Goal: Check status: Check status

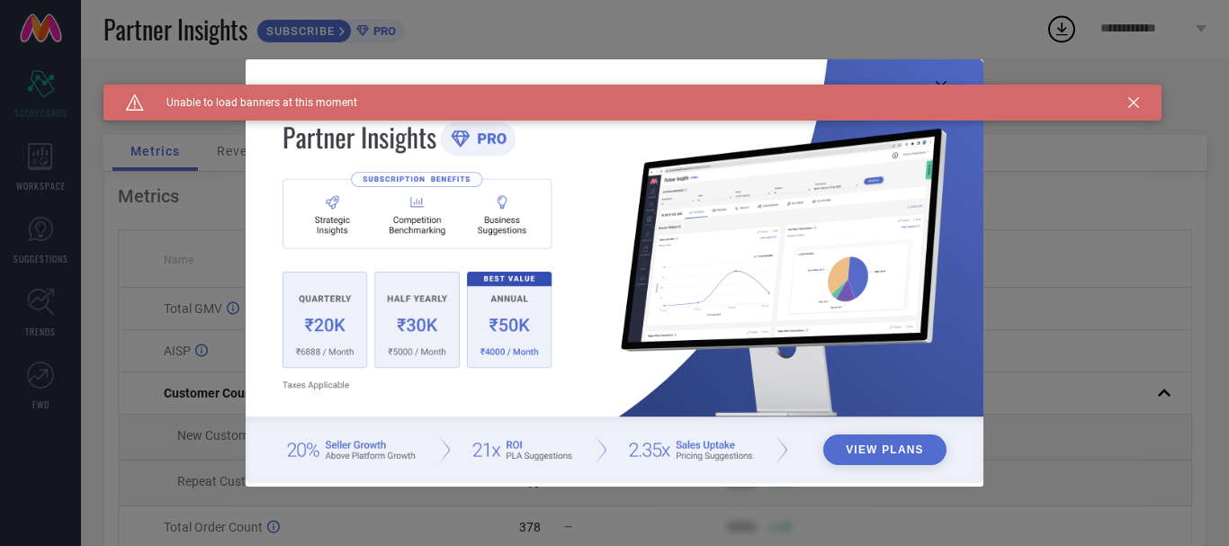
click at [1138, 100] on icon at bounding box center [1133, 102] width 11 height 11
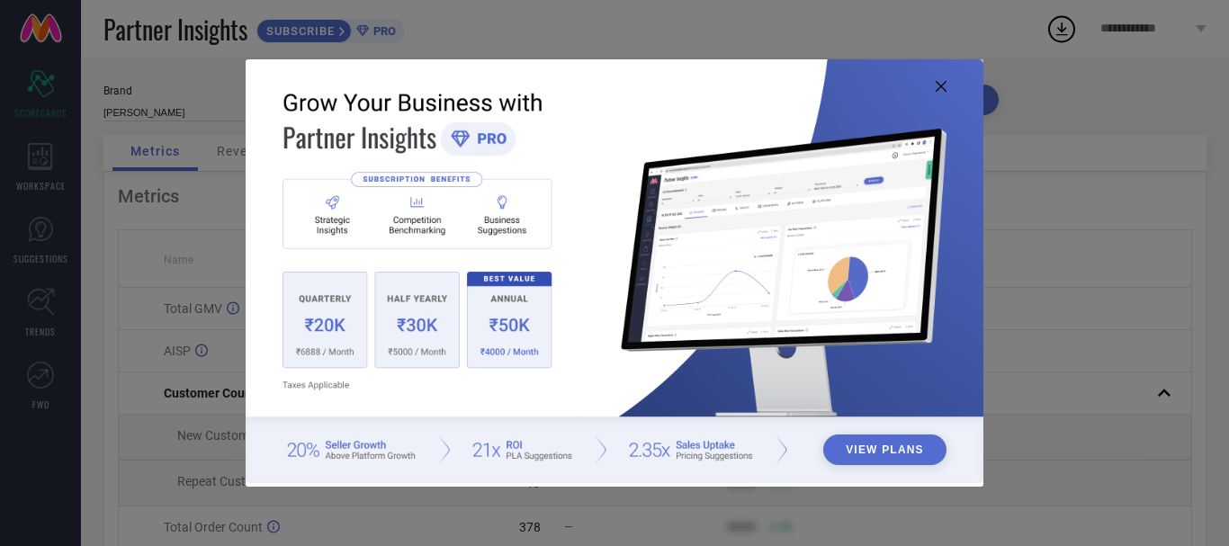
click at [942, 89] on icon at bounding box center [941, 86] width 11 height 11
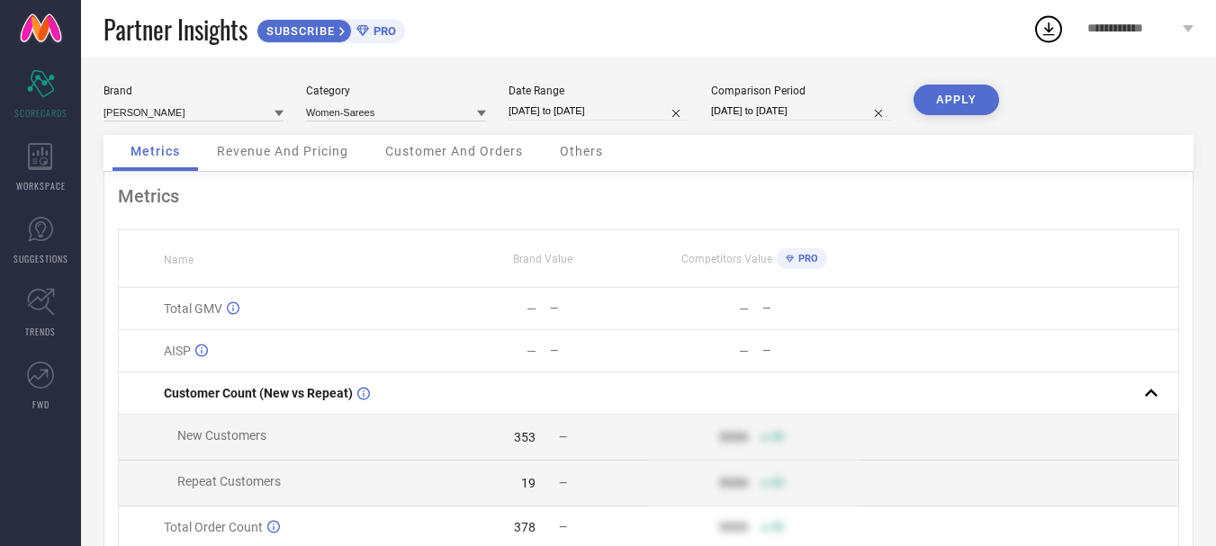
select select "7"
select select "2025"
select select "8"
select select "2025"
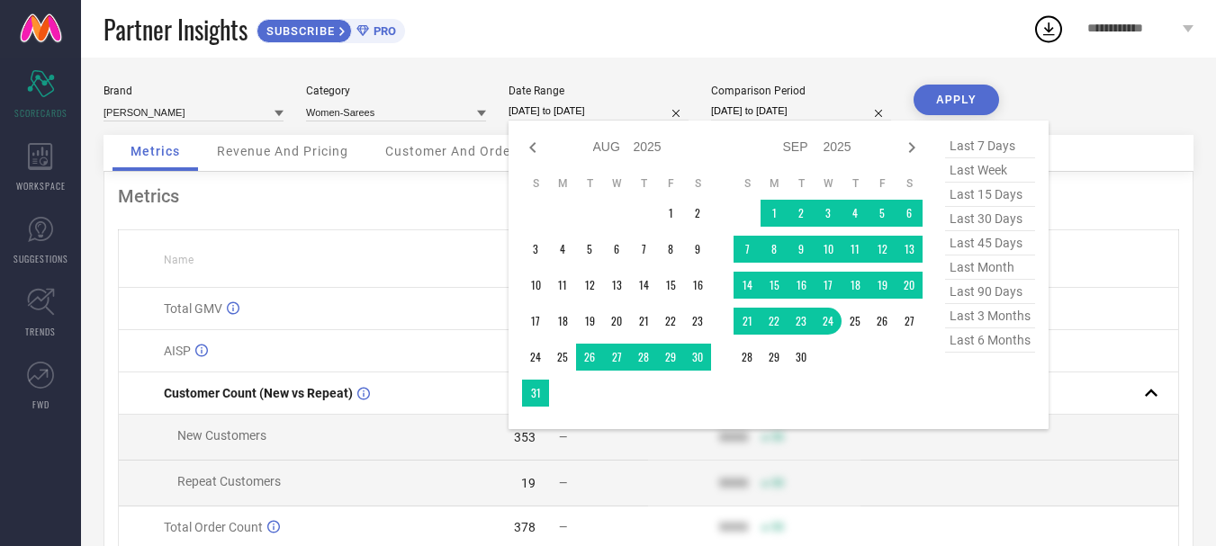
click at [527, 108] on input "[DATE] to [DATE]" at bounding box center [598, 111] width 180 height 19
click at [1018, 249] on span "last 45 days" at bounding box center [990, 243] width 90 height 24
type input "[DATE] to [DATE]"
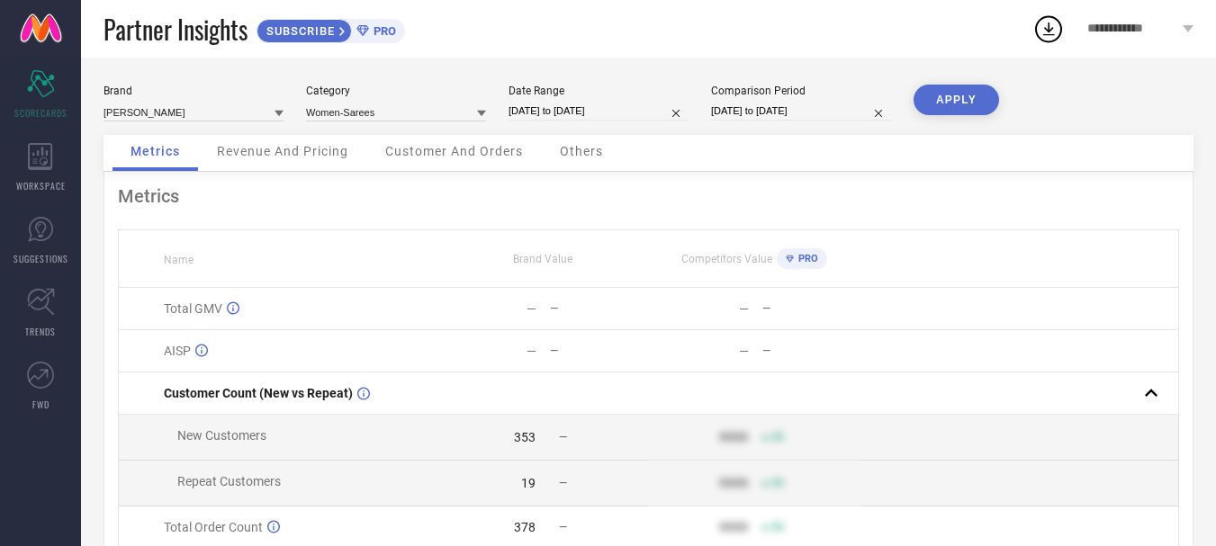
click at [957, 103] on button "APPLY" at bounding box center [955, 100] width 85 height 31
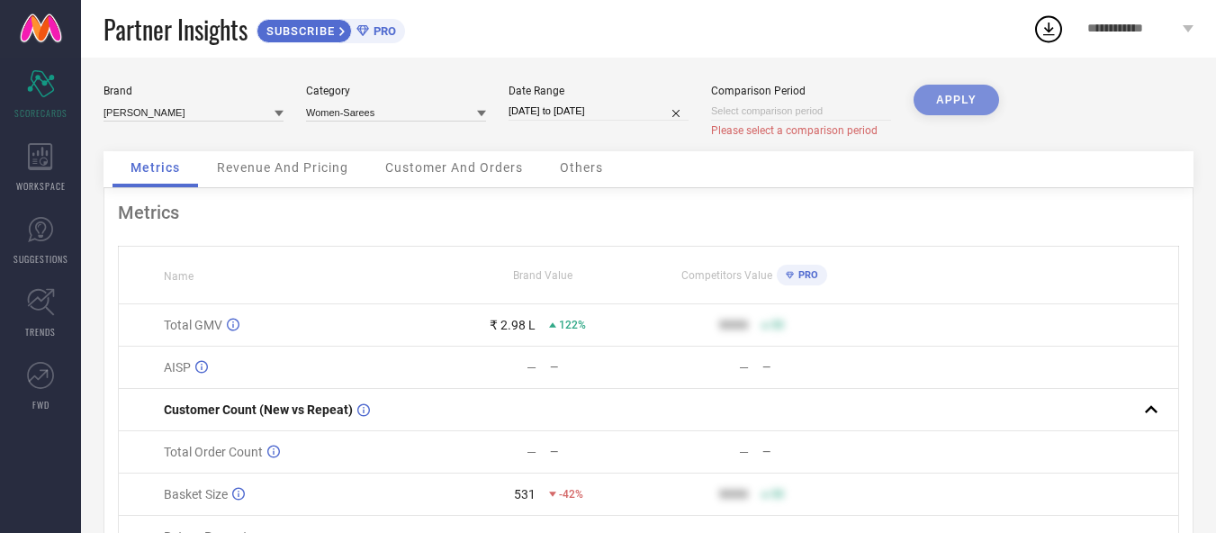
click at [842, 110] on input at bounding box center [801, 111] width 180 height 19
select select "9"
select select "2025"
select select "10"
select select "2025"
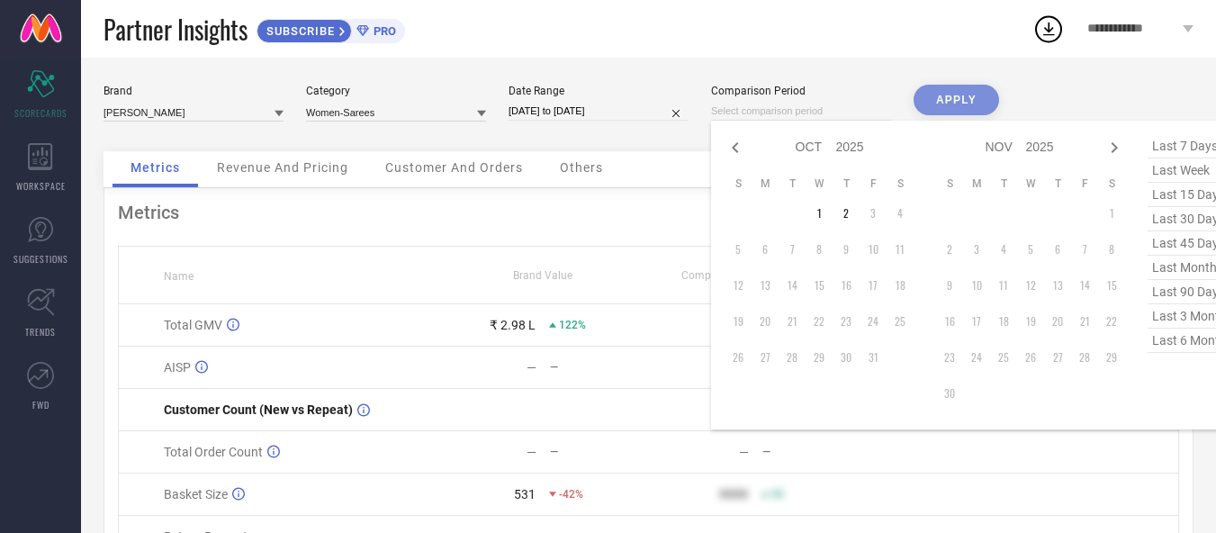
click at [1175, 297] on span "last 90 days" at bounding box center [1192, 292] width 90 height 24
type input "[DATE] to [DATE]"
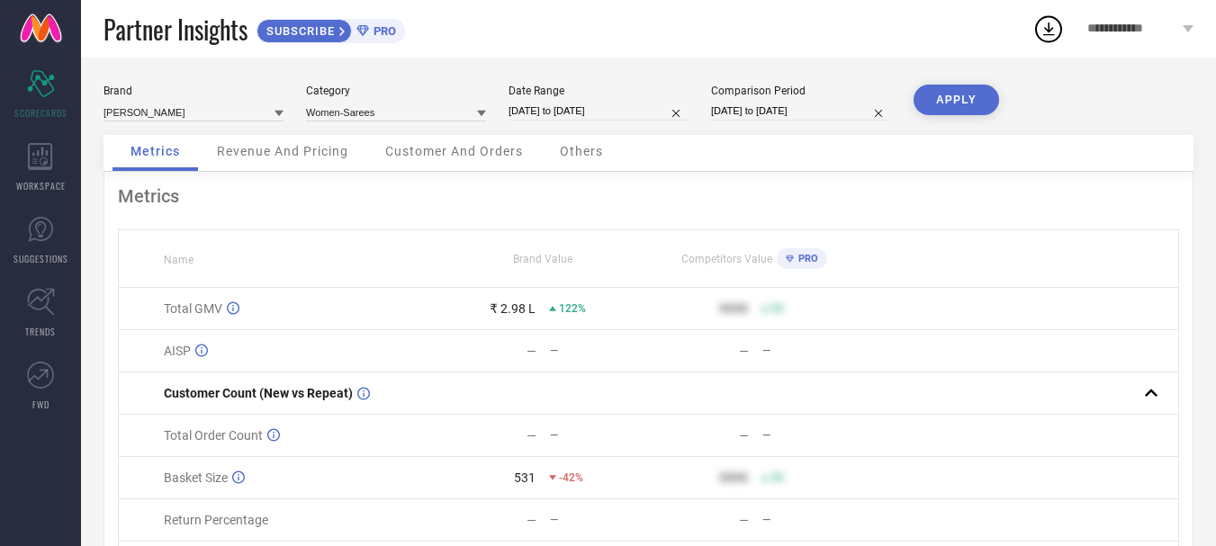
click at [938, 96] on button "APPLY" at bounding box center [955, 100] width 85 height 31
click at [310, 153] on span "Revenue And Pricing" at bounding box center [282, 151] width 131 height 14
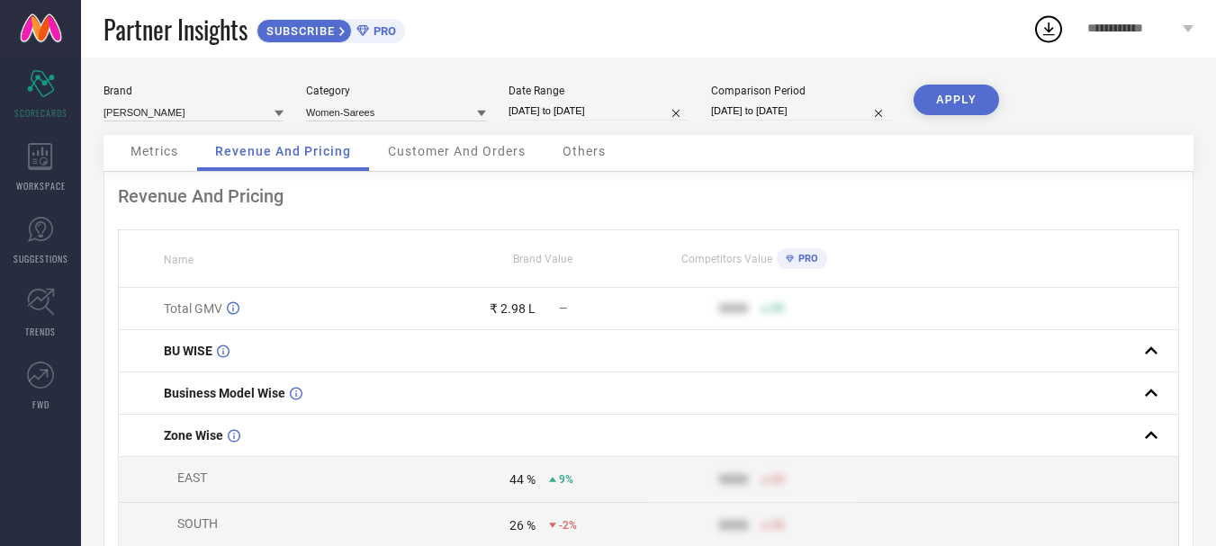
click at [131, 146] on span "Metrics" at bounding box center [154, 151] width 48 height 14
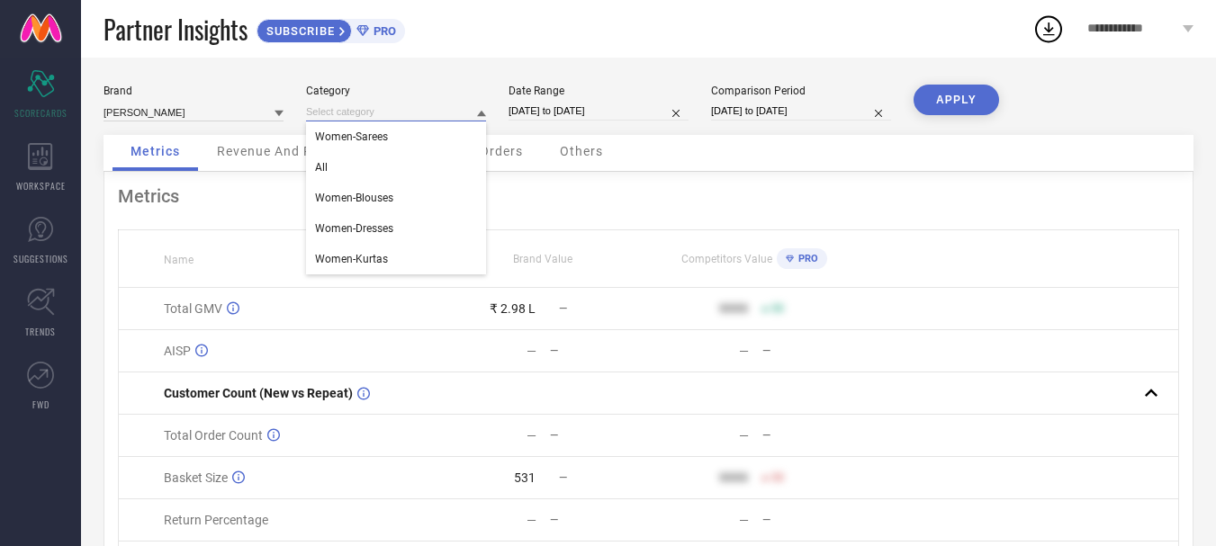
click at [425, 112] on input at bounding box center [396, 112] width 180 height 19
click at [392, 133] on div "Women-Sarees" at bounding box center [396, 136] width 180 height 31
click at [576, 111] on input "[DATE] to [DATE]" at bounding box center [598, 111] width 180 height 19
select select "7"
select select "2025"
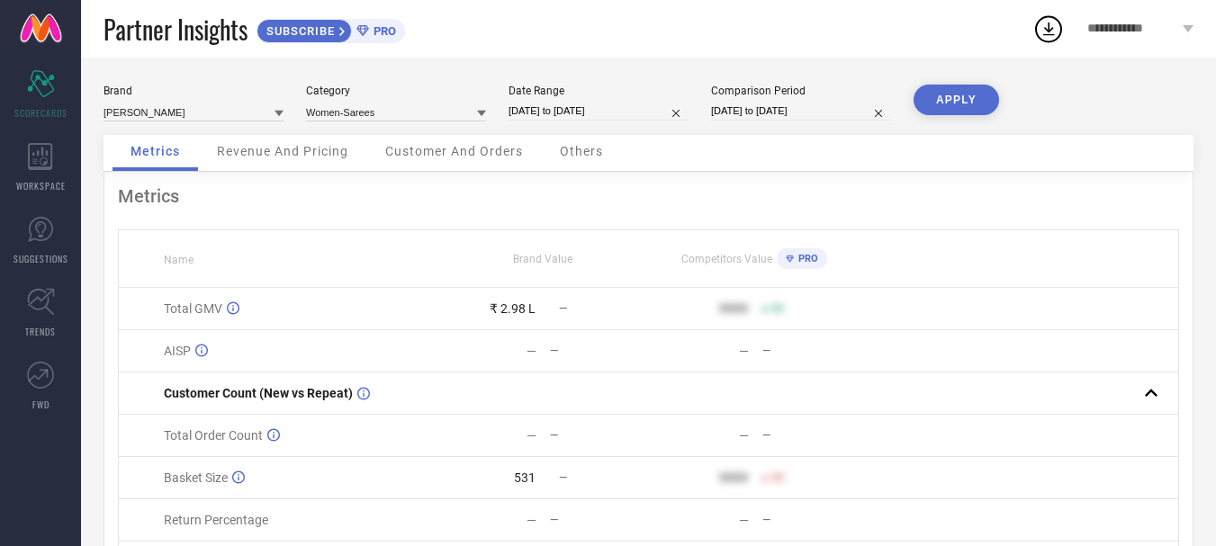
select select "8"
select select "2025"
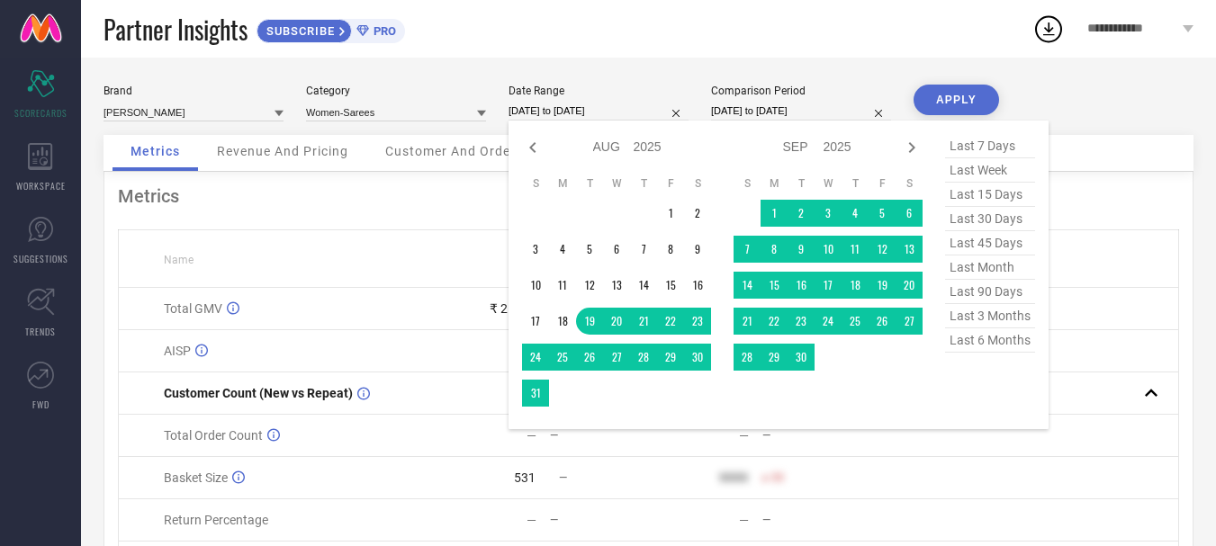
click at [987, 280] on span "last month" at bounding box center [990, 268] width 90 height 24
type input "[DATE] to [DATE]"
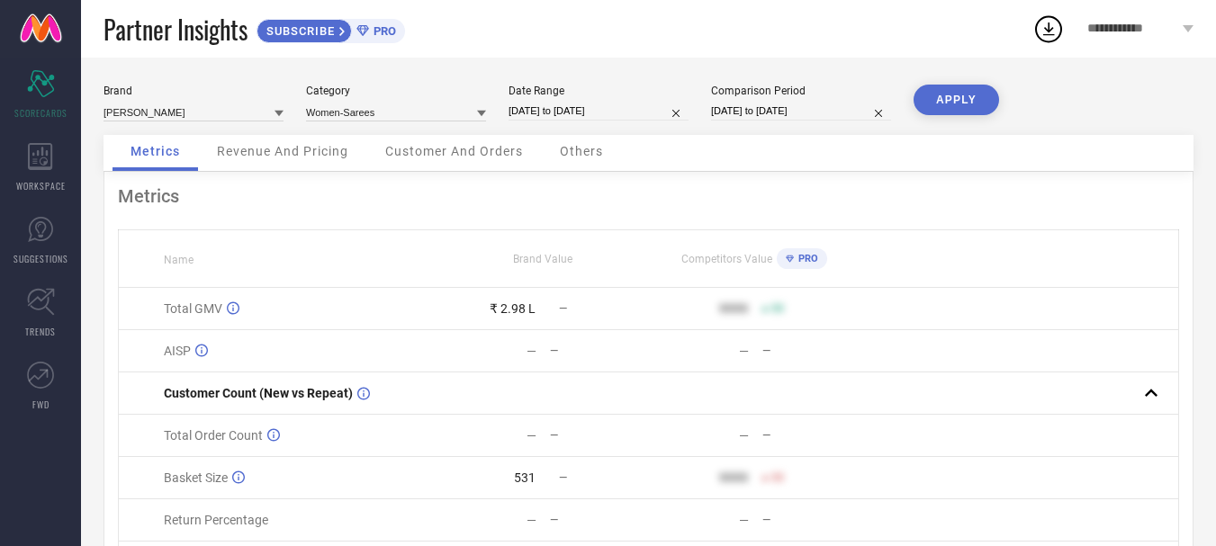
click at [959, 90] on button "APPLY" at bounding box center [955, 100] width 85 height 31
click at [308, 155] on div "Revenue And Pricing" at bounding box center [282, 153] width 167 height 36
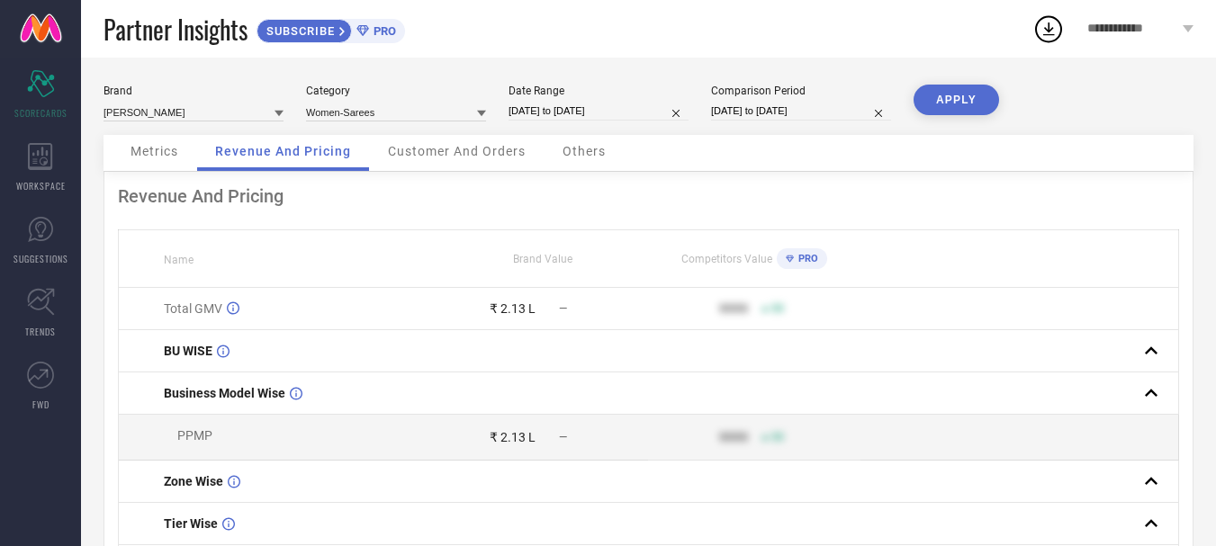
click at [461, 141] on div "Customer And Orders" at bounding box center [457, 153] width 174 height 36
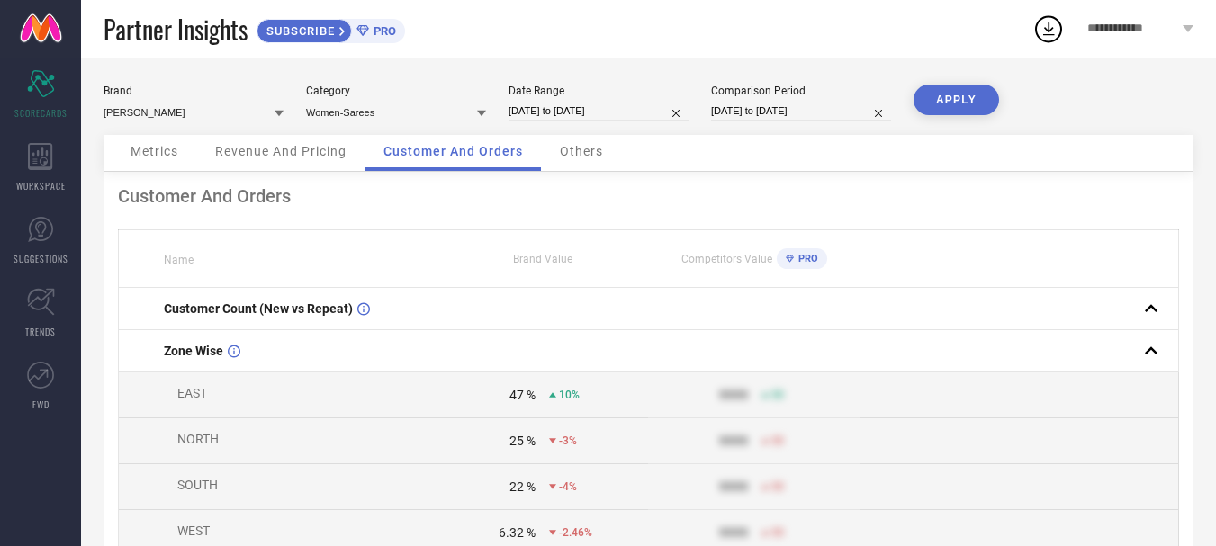
click at [575, 160] on div "Others" at bounding box center [581, 153] width 79 height 36
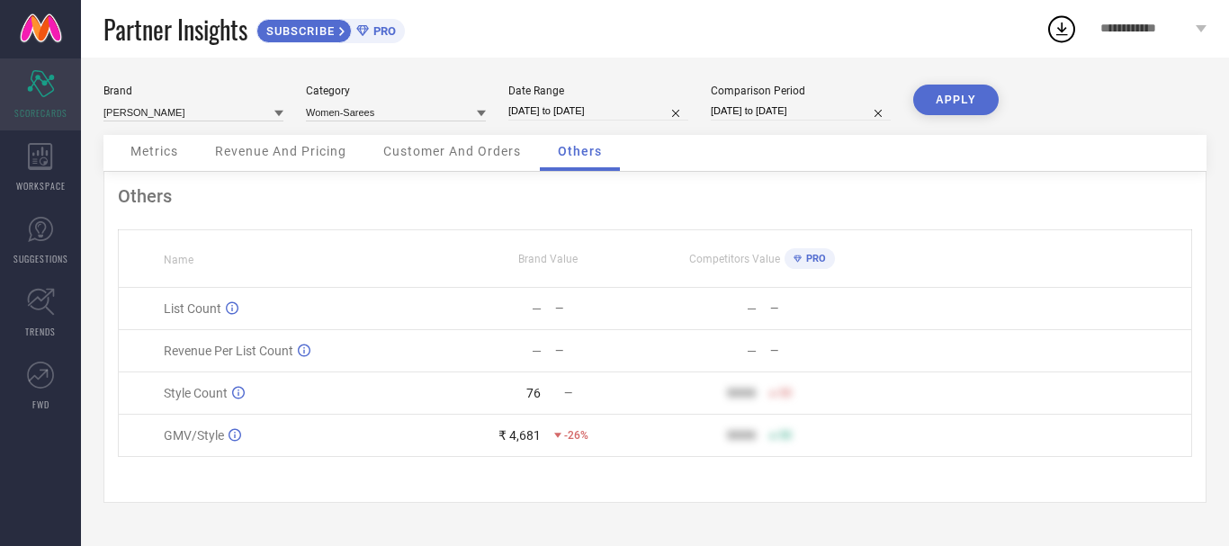
click at [33, 110] on span "SCORECARDS" at bounding box center [40, 112] width 53 height 13
click at [130, 147] on div "Metrics" at bounding box center [154, 153] width 84 height 36
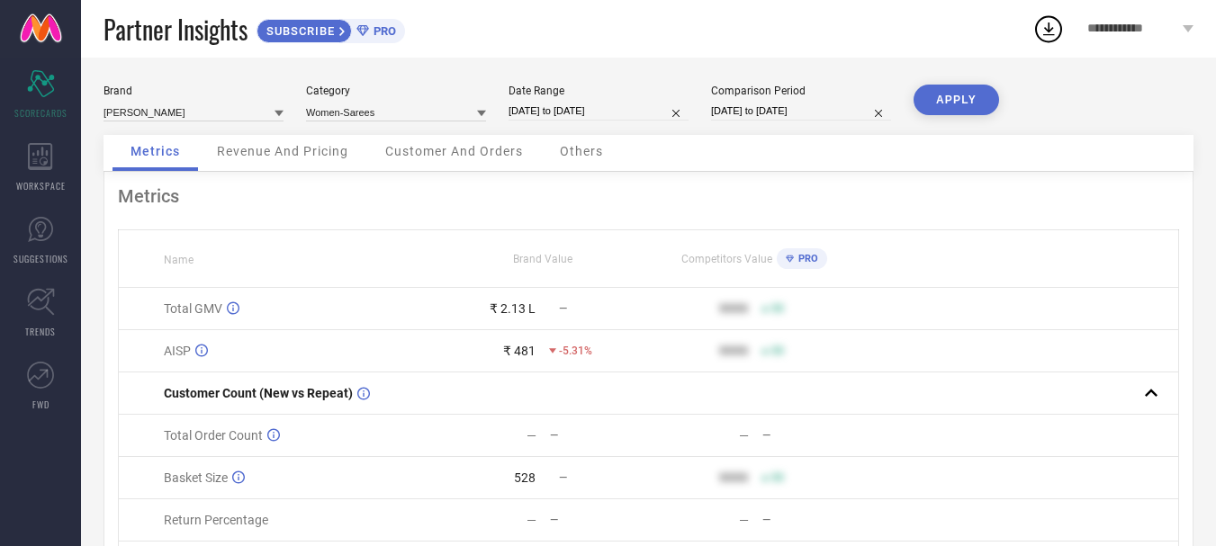
select select "8"
select select "2025"
select select "9"
select select "2025"
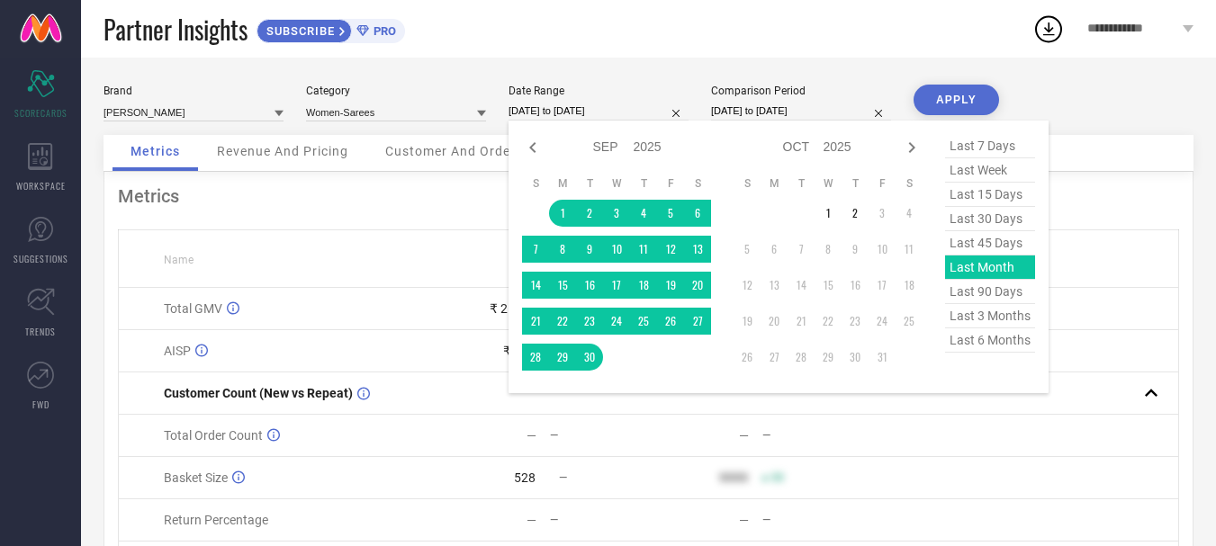
click at [570, 103] on input "[DATE] to [DATE]" at bounding box center [598, 111] width 180 height 19
click at [998, 191] on span "last 15 days" at bounding box center [990, 195] width 90 height 24
type input "[DATE] to [DATE]"
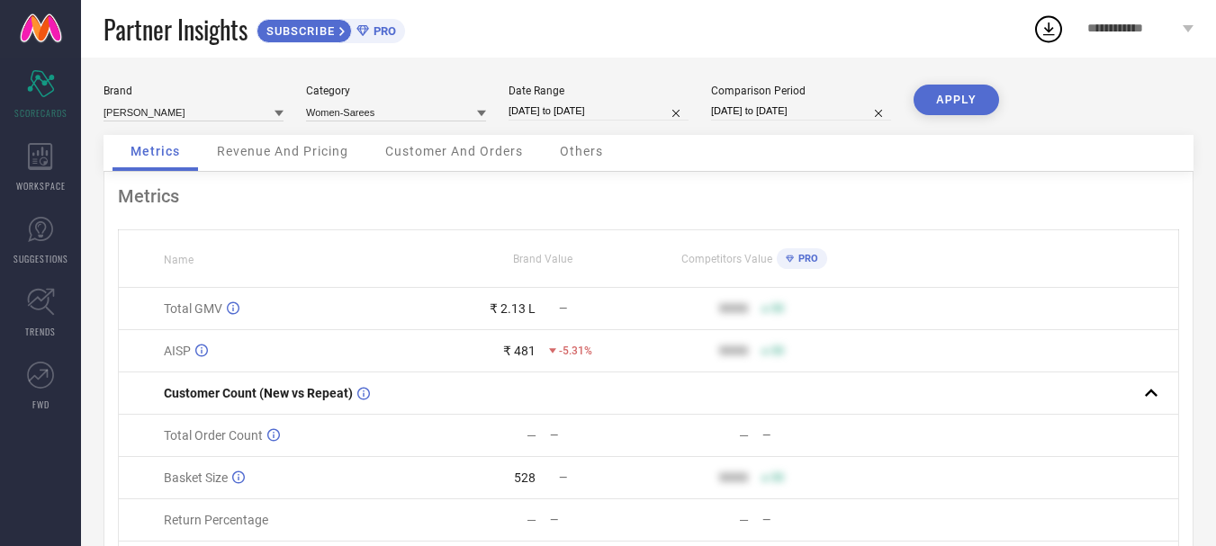
click at [964, 108] on button "APPLY" at bounding box center [955, 100] width 85 height 31
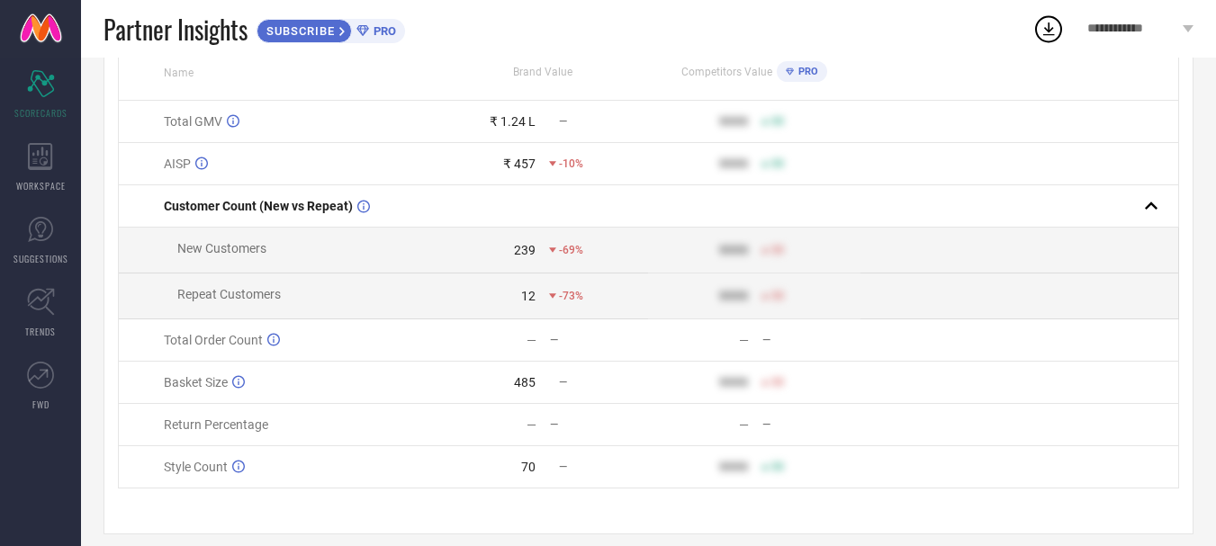
scroll to position [211, 0]
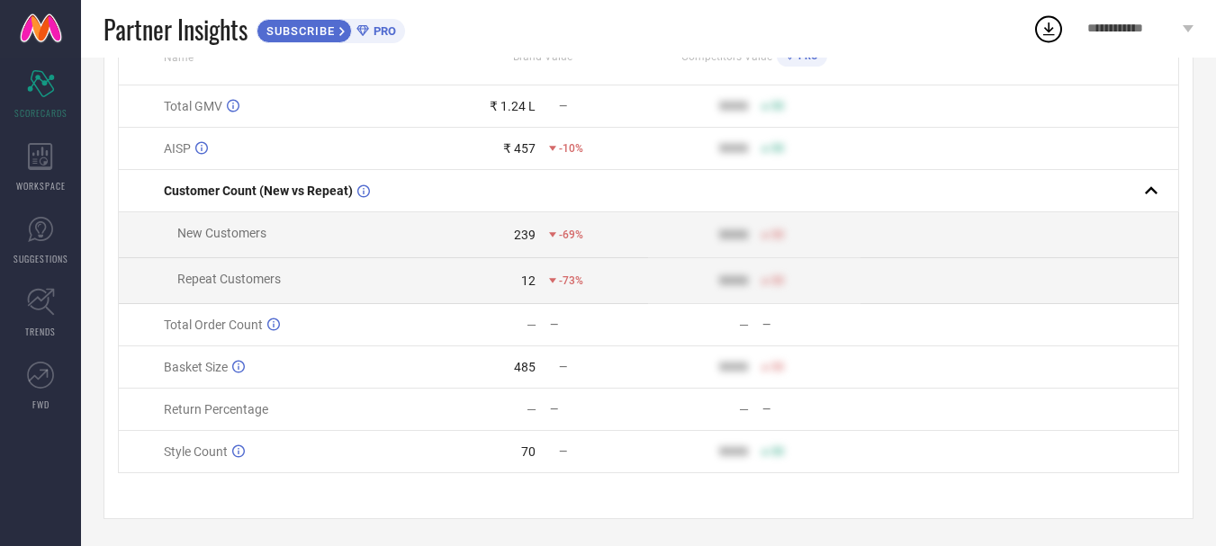
click at [1109, 22] on span "**********" at bounding box center [1133, 29] width 92 height 15
click at [805, 28] on div "Partner Insights SUBSCRIBE PRO" at bounding box center [567, 29] width 929 height 58
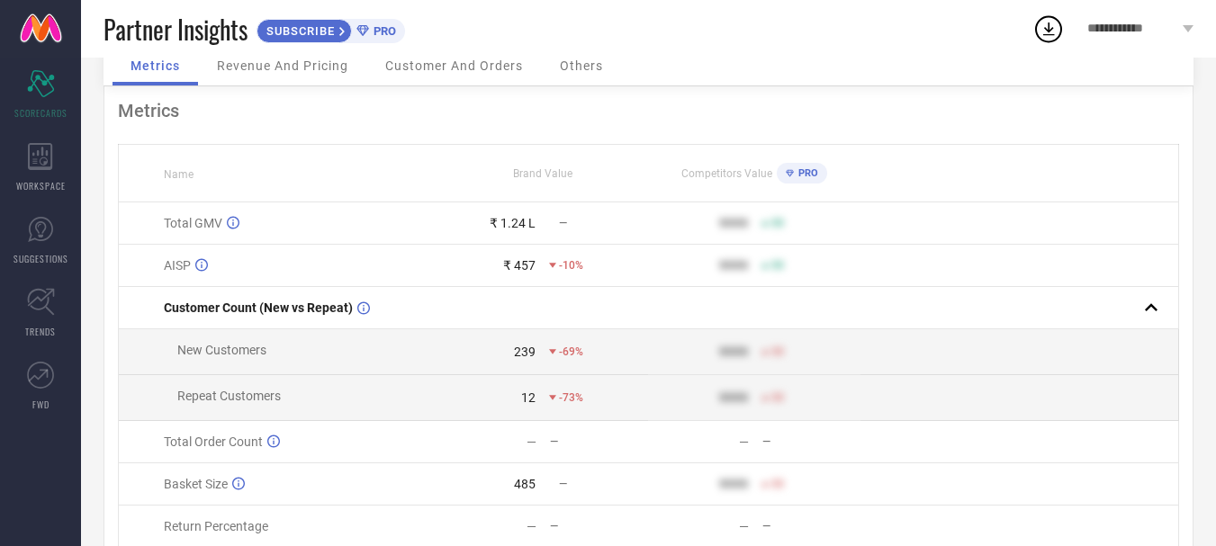
scroll to position [0, 0]
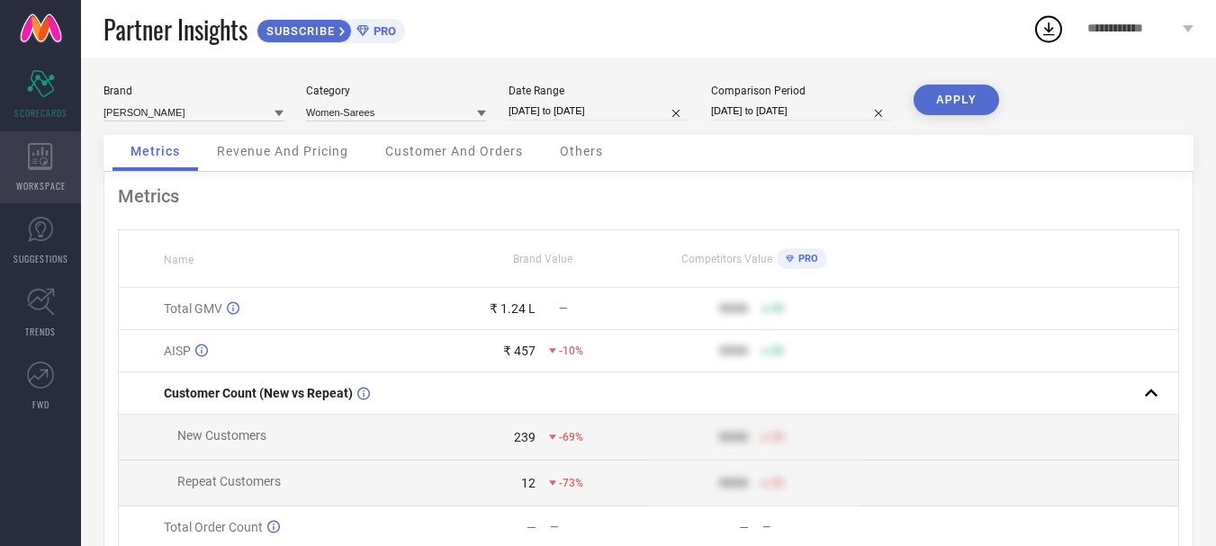
click at [38, 140] on div "WORKSPACE" at bounding box center [40, 167] width 81 height 72
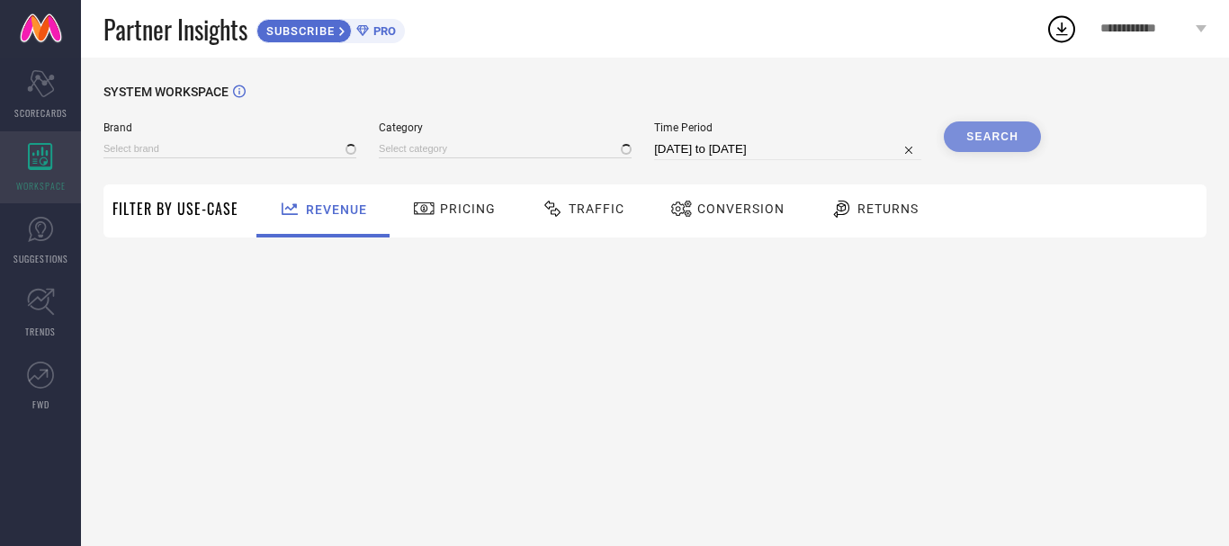
type input "[PERSON_NAME]"
type input "All"
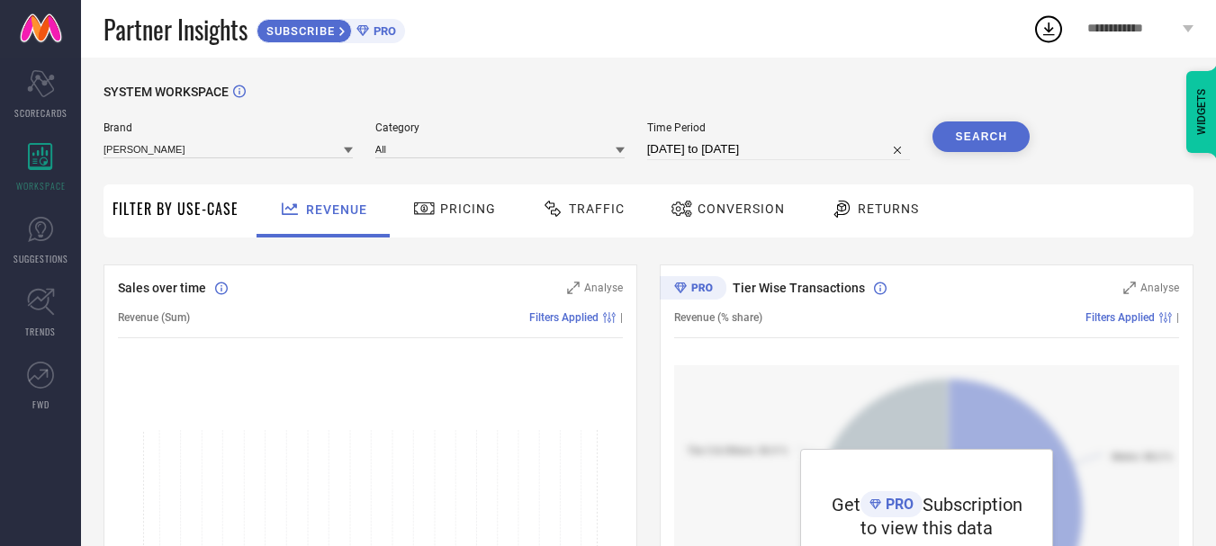
click at [887, 200] on div "Returns" at bounding box center [874, 208] width 97 height 31
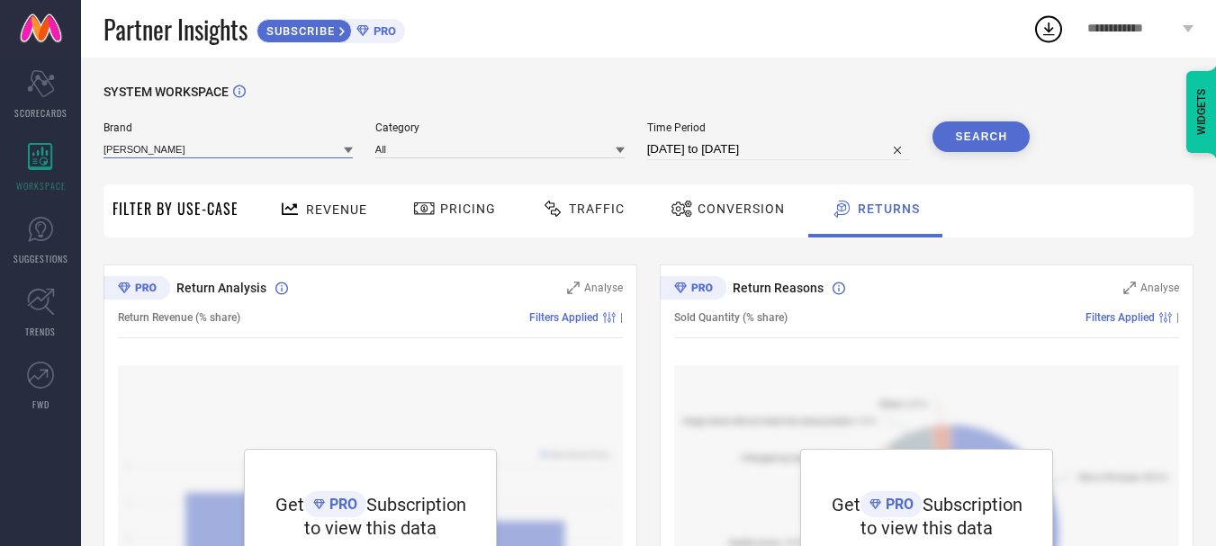
click at [166, 157] on input at bounding box center [227, 148] width 249 height 19
drag, startPoint x: 365, startPoint y: 157, endPoint x: 386, endPoint y: 154, distance: 21.0
click at [376, 156] on div "Brand [PERSON_NAME] Category All Time Period [DATE] to [DATE] Search" at bounding box center [566, 140] width 926 height 39
click at [403, 149] on input at bounding box center [499, 148] width 249 height 19
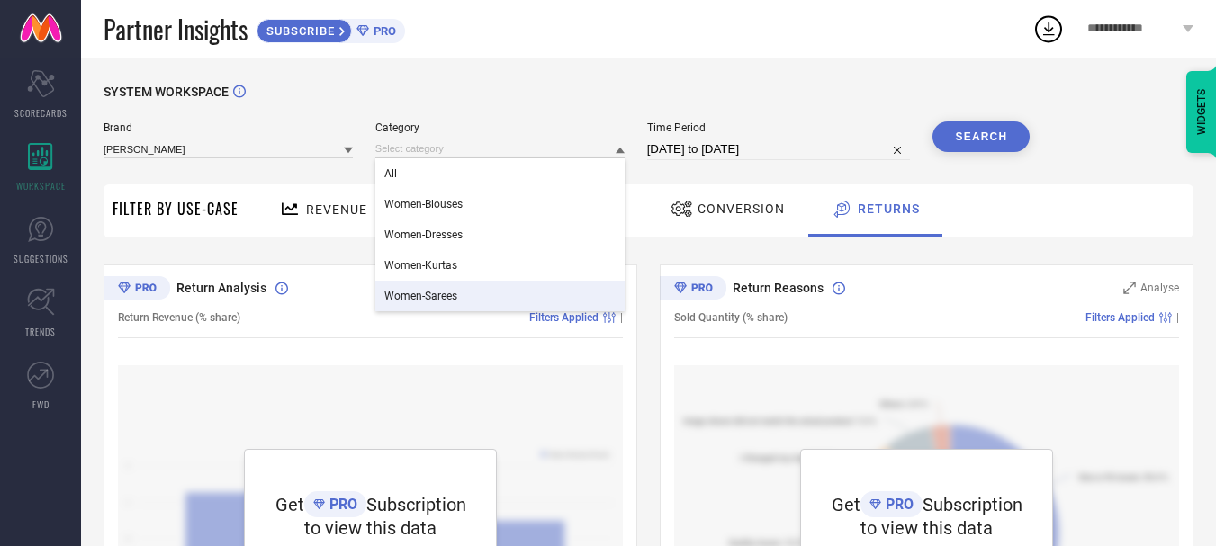
click at [447, 295] on span "Women-Sarees" at bounding box center [420, 296] width 73 height 13
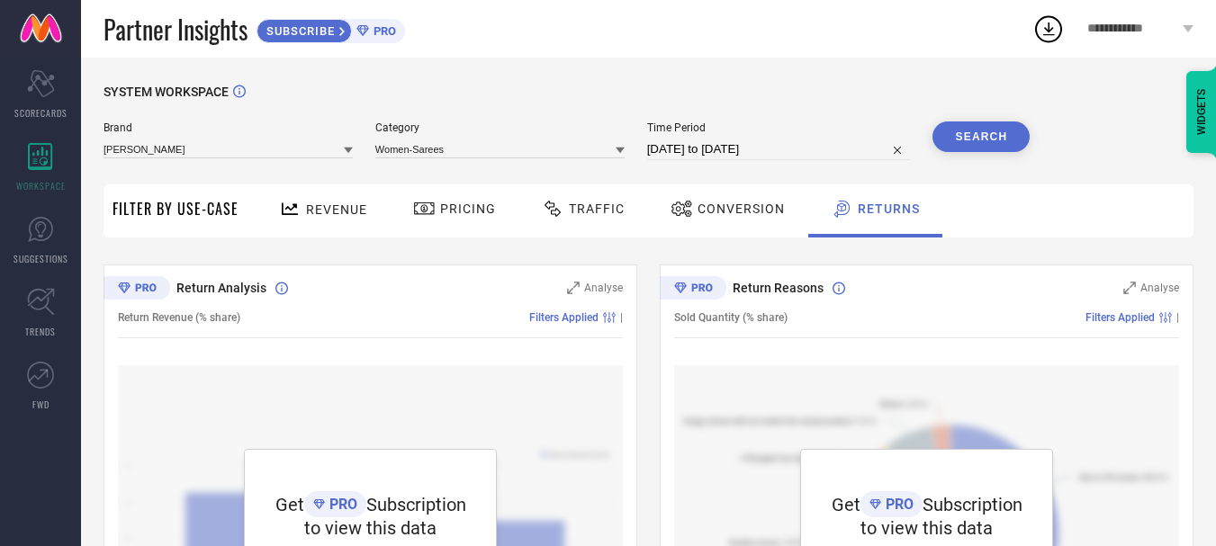
click at [981, 136] on button "Search" at bounding box center [980, 136] width 97 height 31
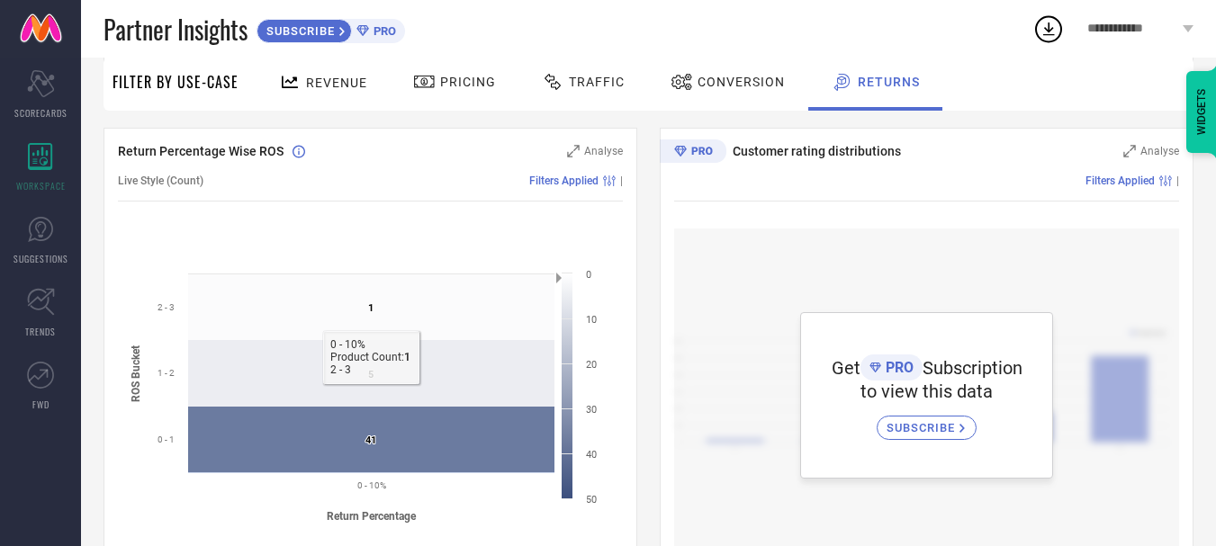
scroll to position [511, 0]
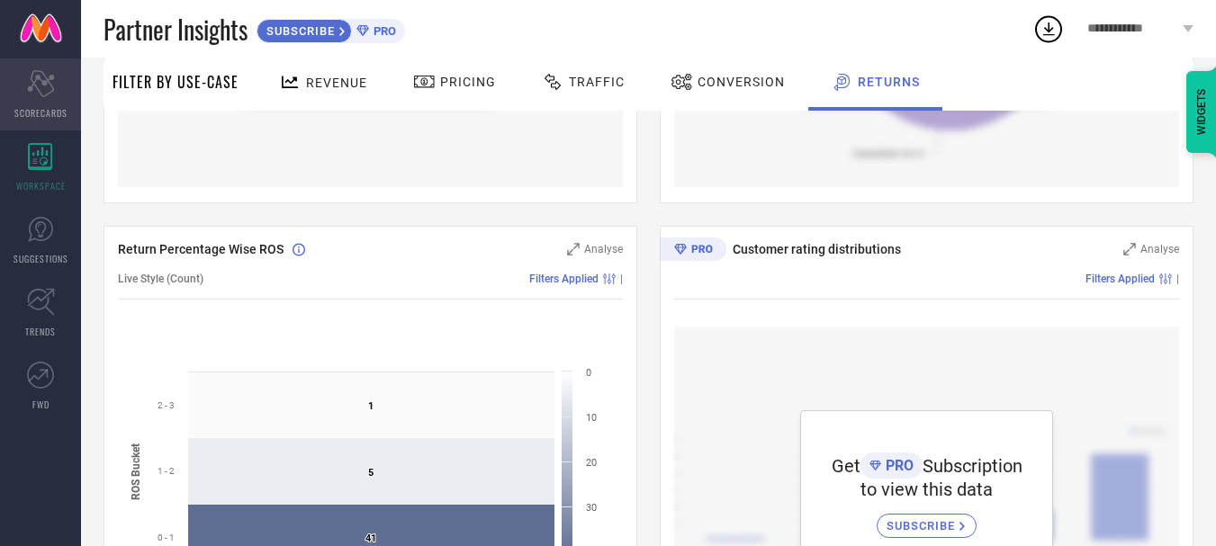
click at [43, 91] on icon "Scorecard" at bounding box center [41, 83] width 28 height 27
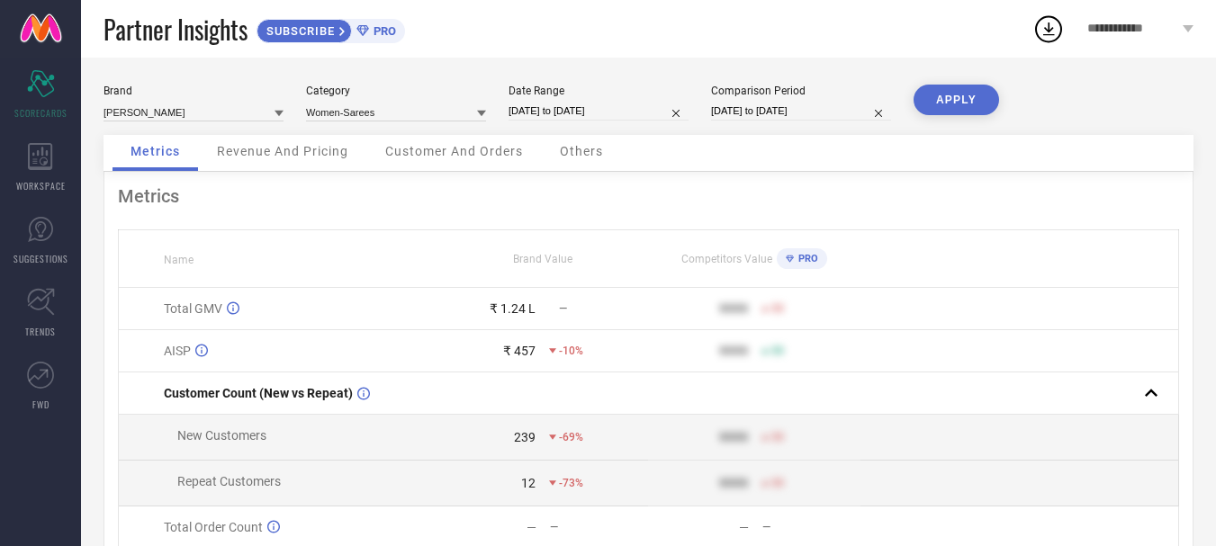
click at [56, 28] on link at bounding box center [40, 29] width 81 height 58
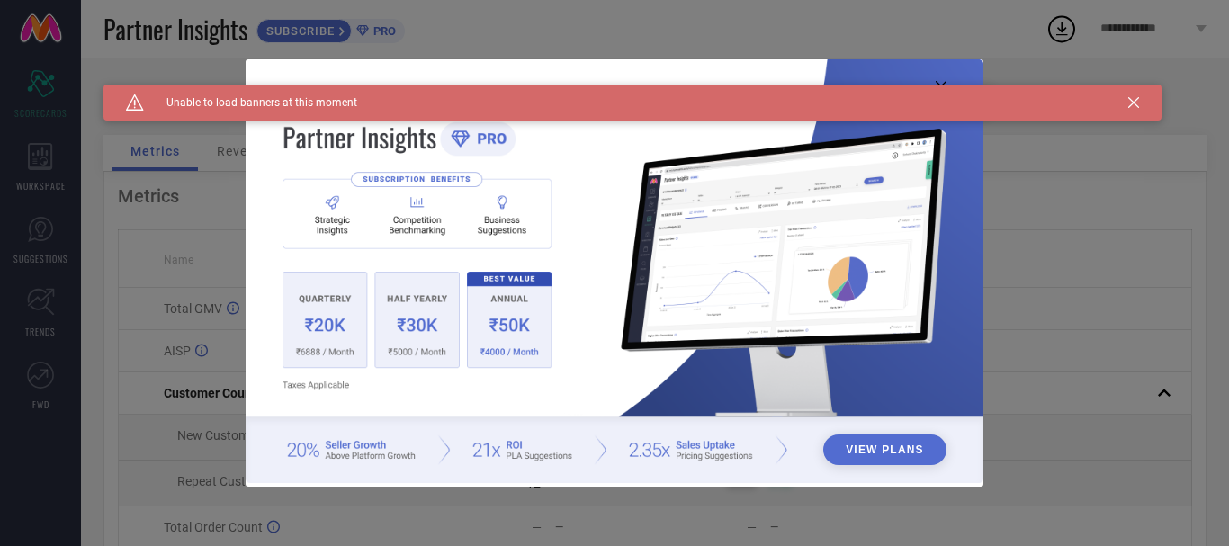
drag, startPoint x: 1139, startPoint y: 103, endPoint x: 1041, endPoint y: 97, distance: 98.2
click at [1130, 103] on div "Caution Created with Sketch. Unable to load banners at this moment" at bounding box center [632, 103] width 1058 height 36
